Goal: Task Accomplishment & Management: Use online tool/utility

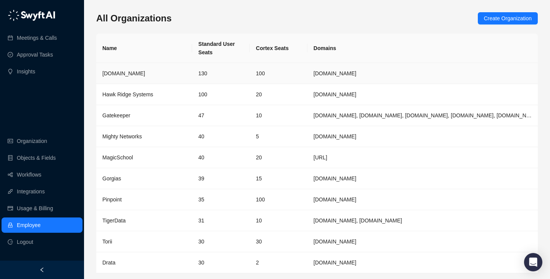
click at [152, 66] on td "[DOMAIN_NAME]" at bounding box center [144, 73] width 96 height 21
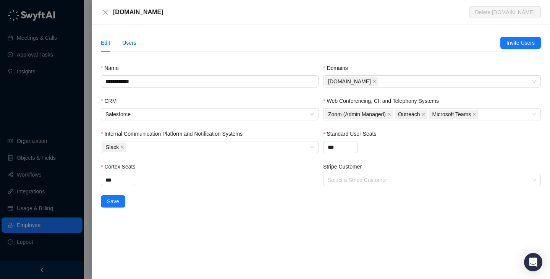
click at [131, 41] on div "Users" at bounding box center [129, 43] width 14 height 8
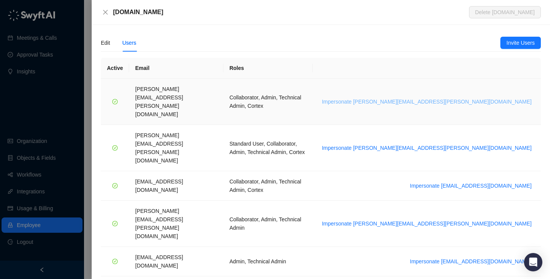
click at [488, 97] on span "Impersonate alice.ketch@synthesia.io" at bounding box center [427, 101] width 210 height 8
